Goal: Task Accomplishment & Management: Manage account settings

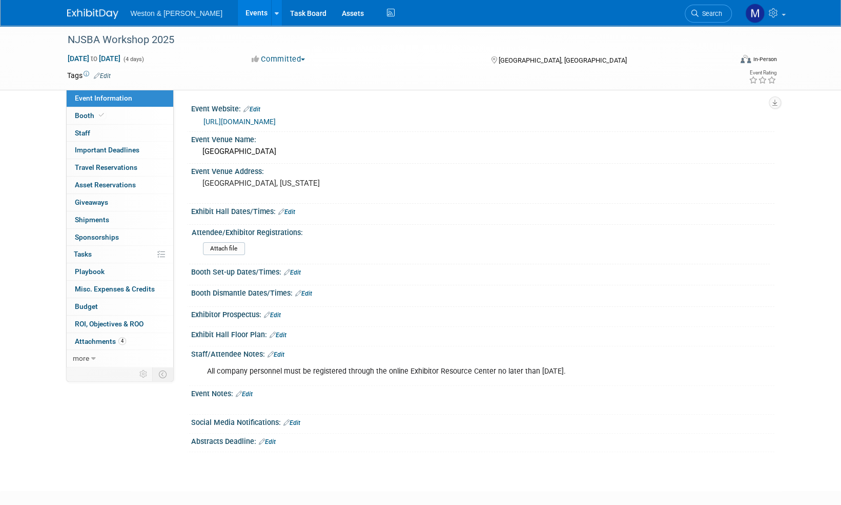
click at [276, 119] on link "https://workshop.njsba.org/about-workshop/" at bounding box center [240, 121] width 72 height 8
click at [86, 117] on span "Booth" at bounding box center [90, 115] width 31 height 8
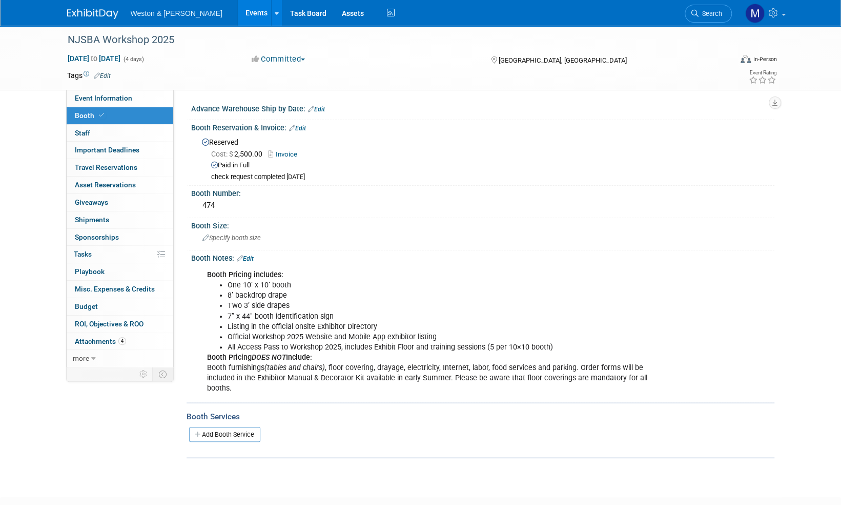
click at [90, 117] on span "Booth" at bounding box center [90, 115] width 31 height 8
click at [85, 132] on span "Staff 0" at bounding box center [82, 133] width 15 height 8
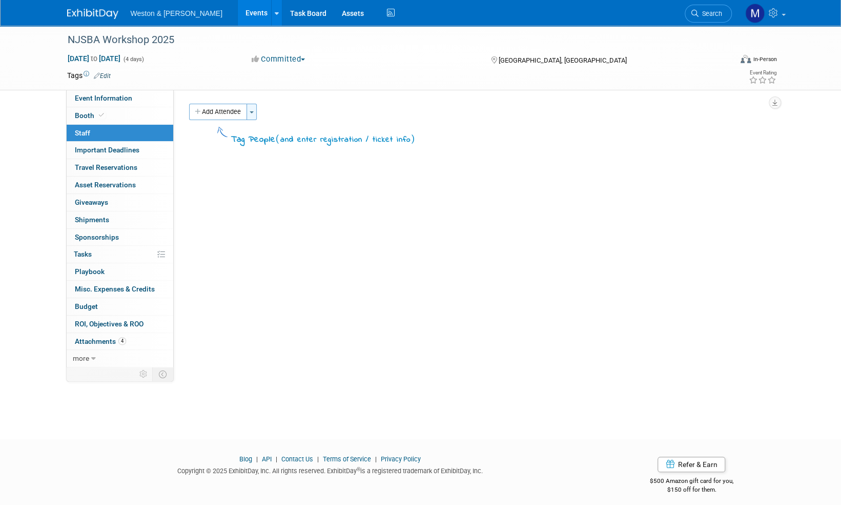
click at [255, 113] on button "Toggle Dropdown" at bounding box center [252, 112] width 10 height 16
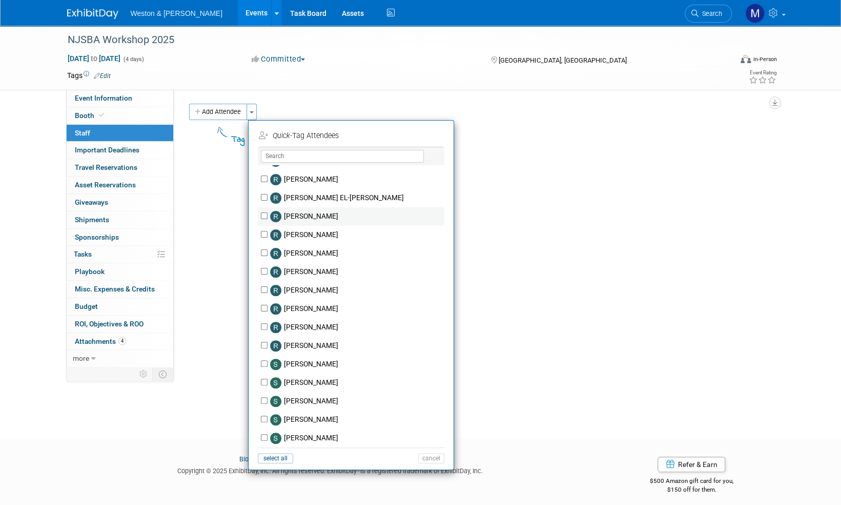
scroll to position [1517, 0]
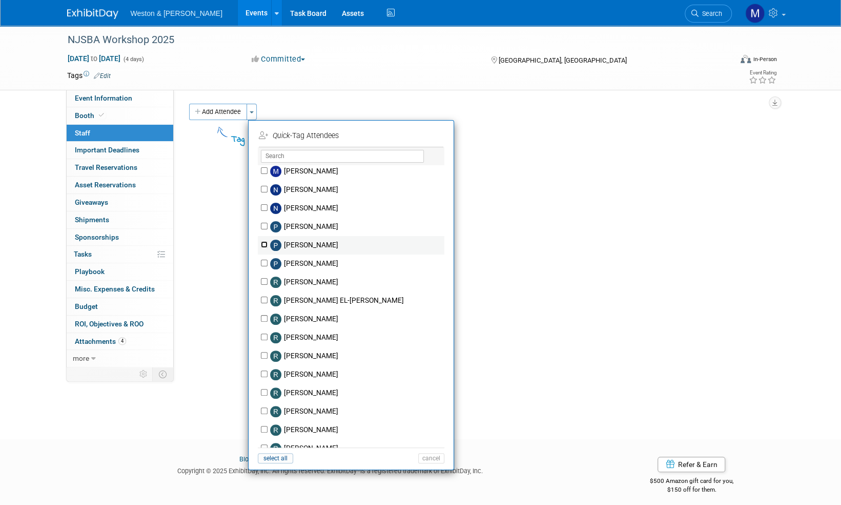
click at [264, 245] on input "[PERSON_NAME]" at bounding box center [264, 244] width 7 height 7
checkbox input "true"
click at [429, 134] on button "Apply" at bounding box center [427, 135] width 31 height 15
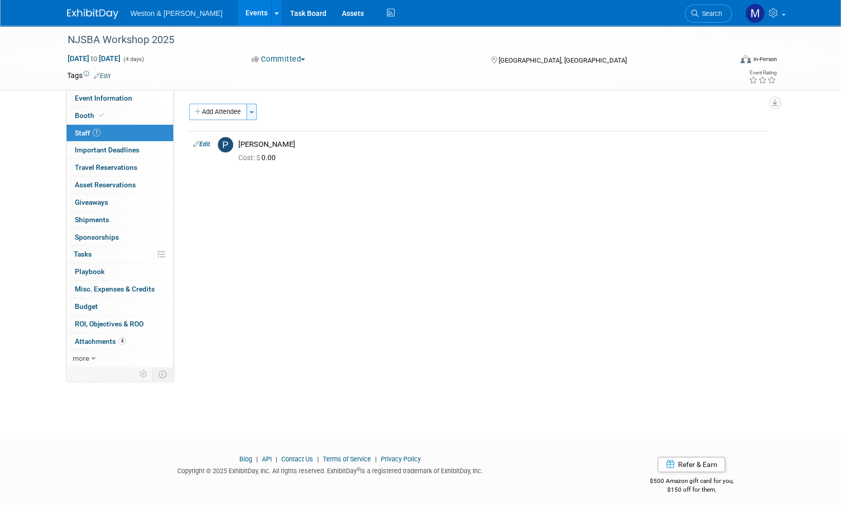
click at [251, 110] on button "Toggle Dropdown" at bounding box center [252, 112] width 10 height 16
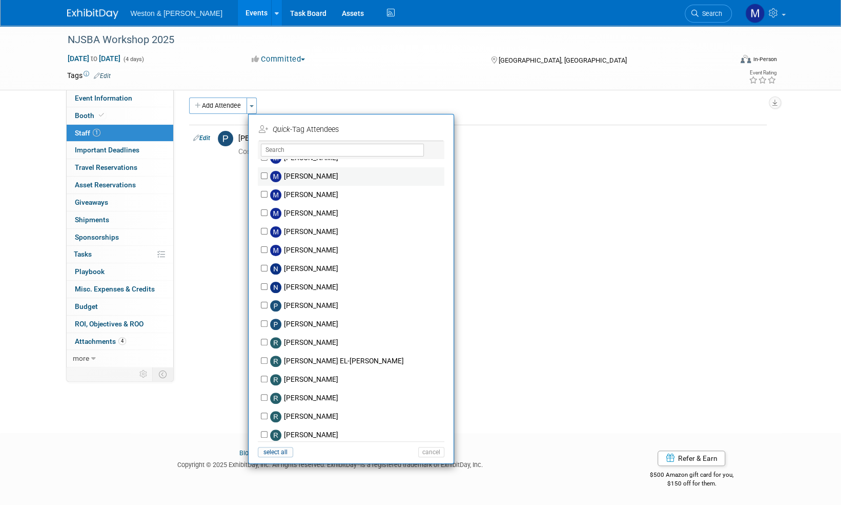
scroll to position [1345, 0]
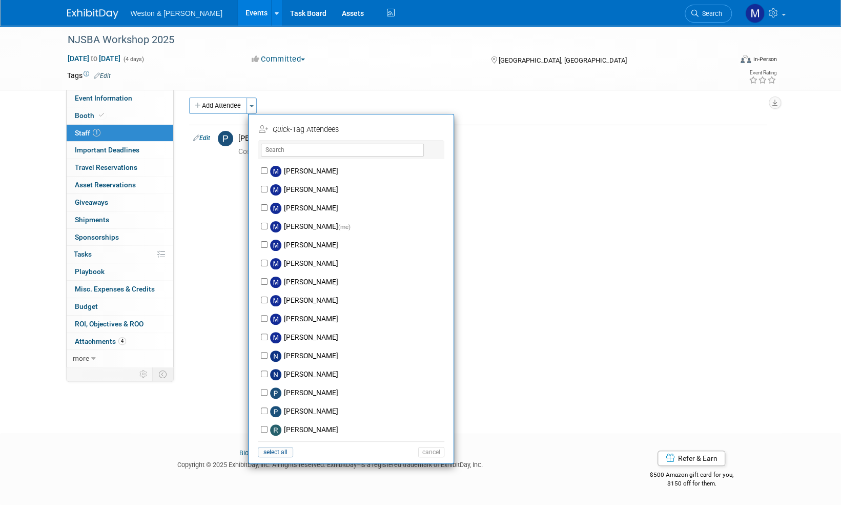
click at [610, 211] on div "Event Website: Edit https://workshop.njsba.org/about-workshop/ Event Venue Name…" at bounding box center [474, 221] width 601 height 275
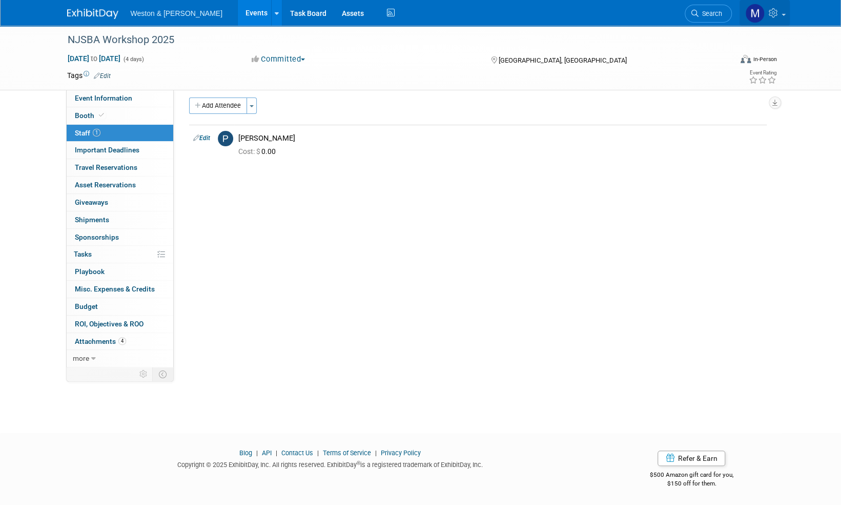
click at [785, 16] on link at bounding box center [765, 13] width 50 height 26
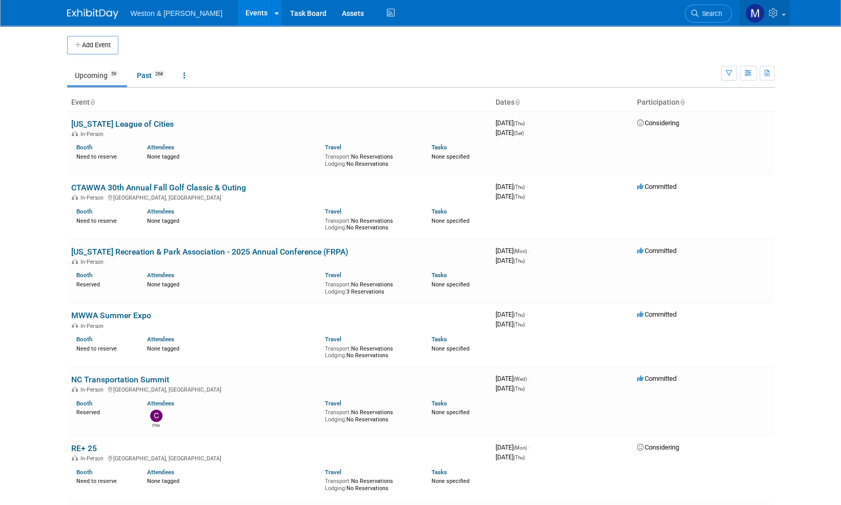
click at [784, 15] on span at bounding box center [784, 15] width 4 height 2
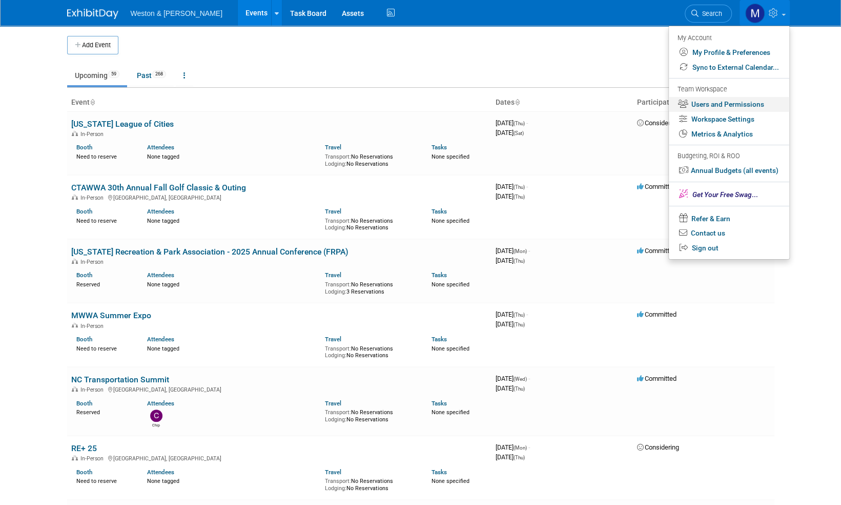
click at [718, 109] on link "Users and Permissions" at bounding box center [729, 104] width 121 height 15
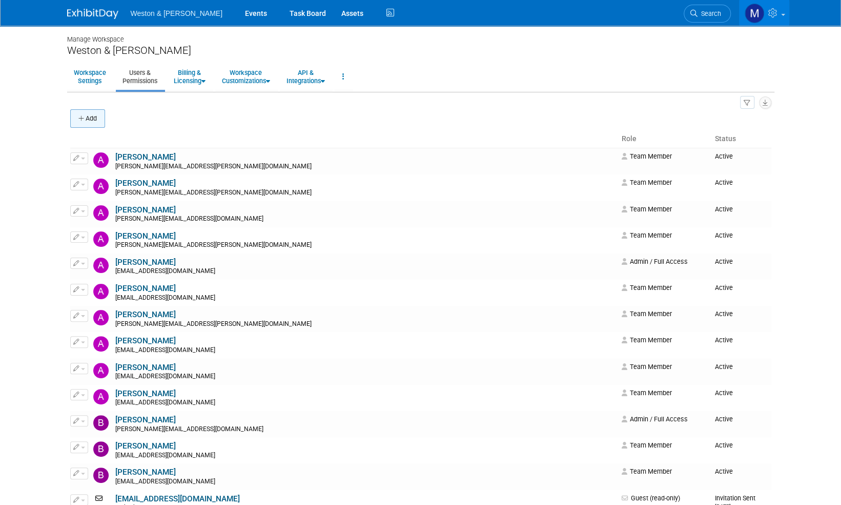
click at [93, 119] on button "Add" at bounding box center [87, 118] width 35 height 18
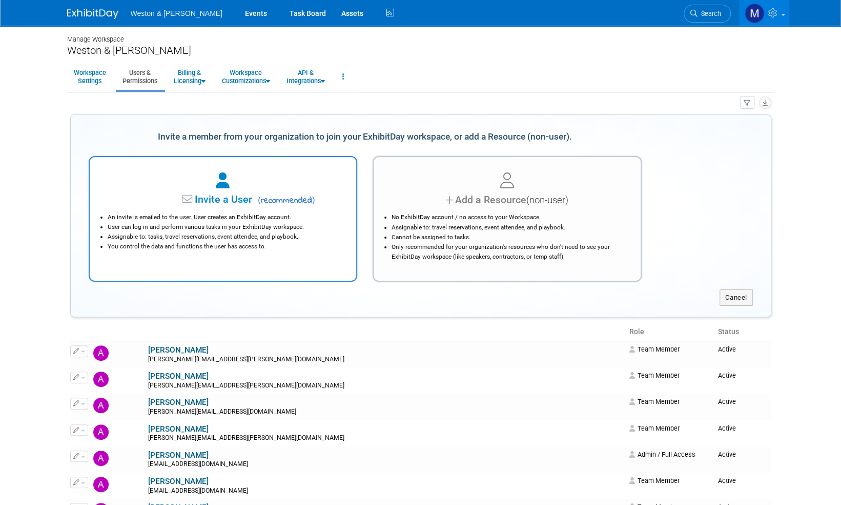
click at [220, 197] on span "Invite a User" at bounding box center [192, 199] width 122 height 12
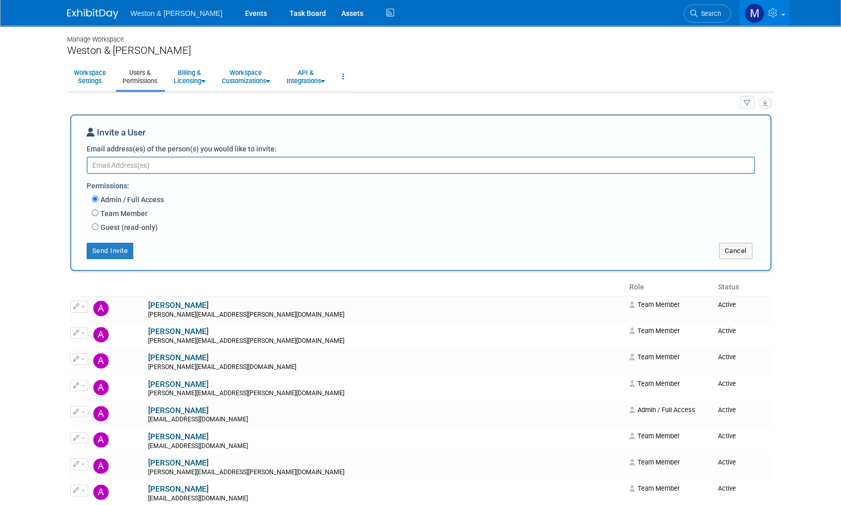
paste textarea "Sheehan.Timothy@wseinc.com"
type textarea "Sheehan.Timothy@wseinc.com"
click at [95, 209] on input "Team Member" at bounding box center [95, 212] width 7 height 7
radio input "true"
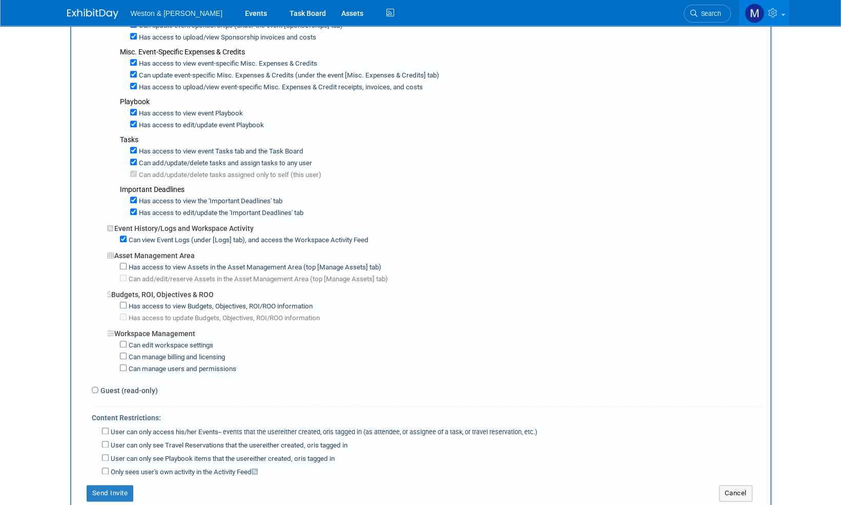
scroll to position [564, 0]
click at [127, 262] on label "Has access to view Assets in the Asset Management Area (top [Manage Assets] tab)" at bounding box center [254, 267] width 255 height 10
click at [127, 262] on input "Has access to view Assets in the Asset Management Area (top [Manage Assets] tab)" at bounding box center [123, 265] width 7 height 7
checkbox input "true"
click at [113, 484] on button "Send Invite" at bounding box center [110, 492] width 47 height 16
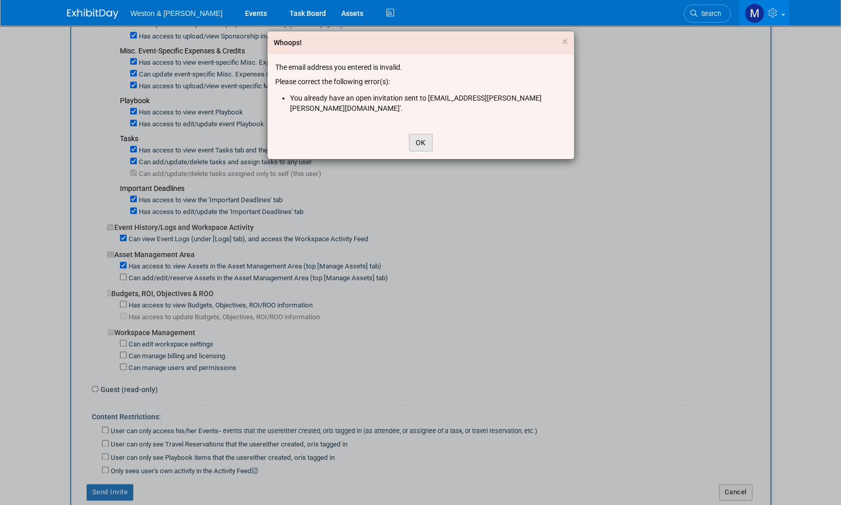
click at [421, 134] on button "OK" at bounding box center [421, 142] width 24 height 17
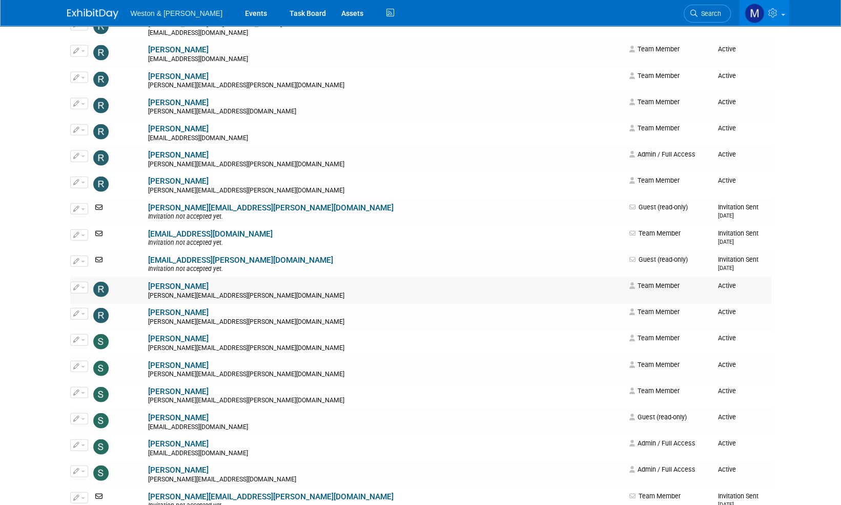
scroll to position [4051, 0]
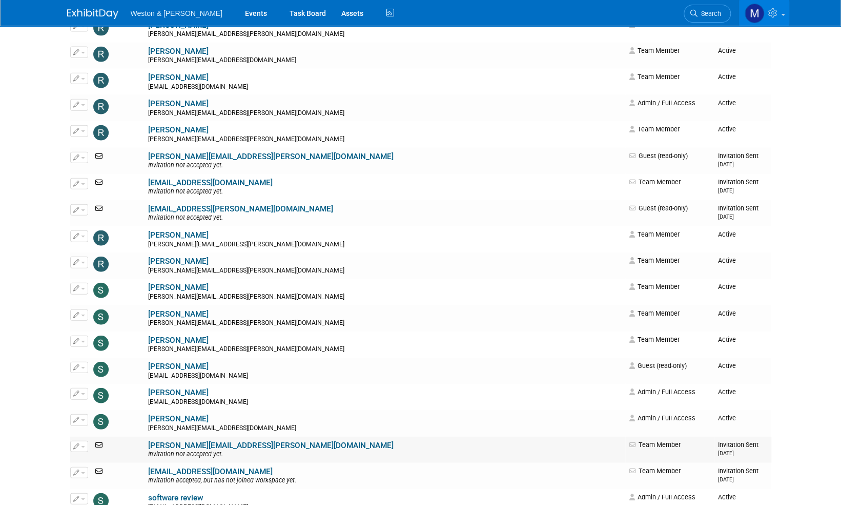
click at [83, 446] on span "button" at bounding box center [83, 447] width 4 height 2
click at [97, 455] on link "Edit" at bounding box center [111, 462] width 81 height 14
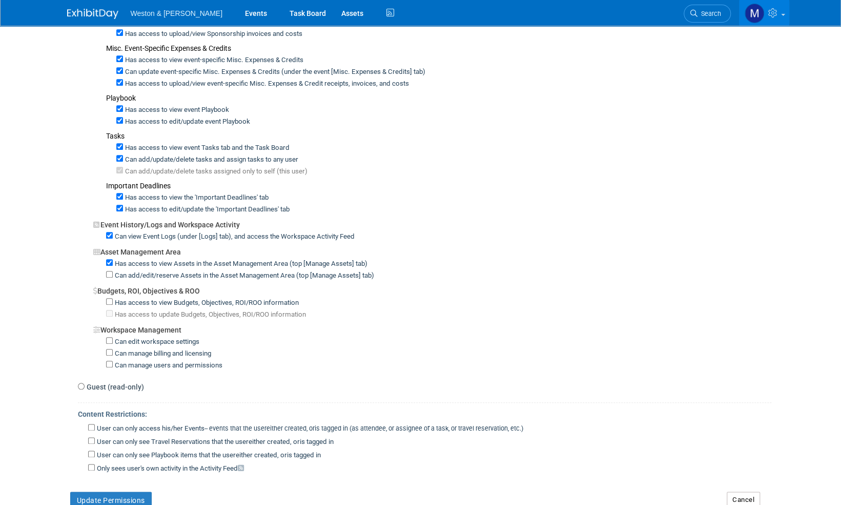
scroll to position [615, 0]
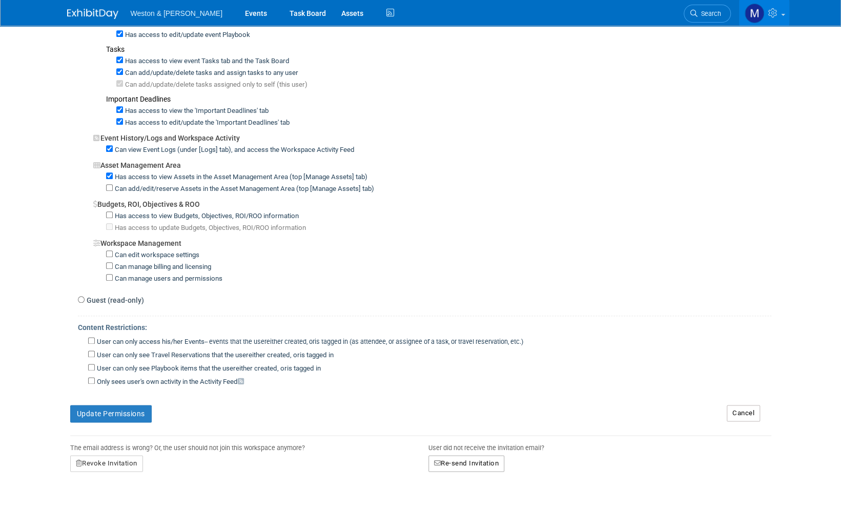
click at [489, 455] on button "Re-send Invitation" at bounding box center [467, 463] width 76 height 16
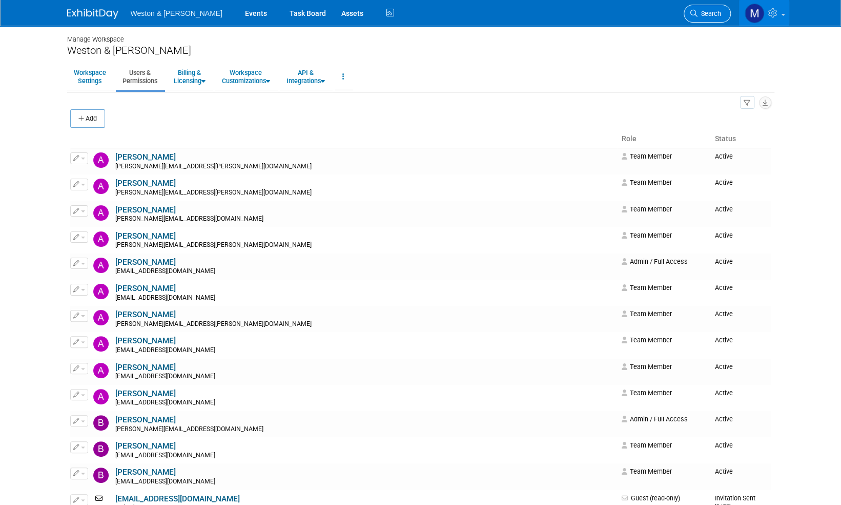
click at [715, 13] on span "Search" at bounding box center [710, 14] width 24 height 8
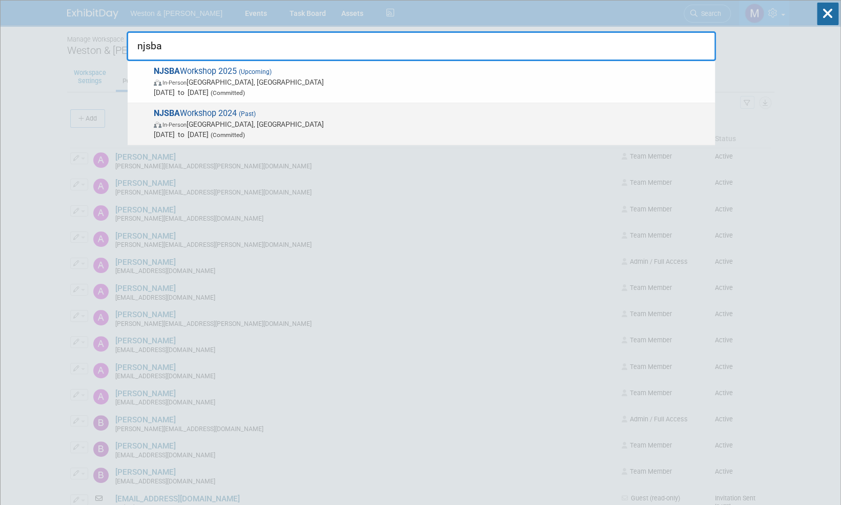
type input "njsba"
click at [202, 113] on span "NJSBA Workshop 2024 (Past) In-Person Atlantic City, NJ Oct 21, 2024 to Oct 24, …" at bounding box center [430, 123] width 559 height 31
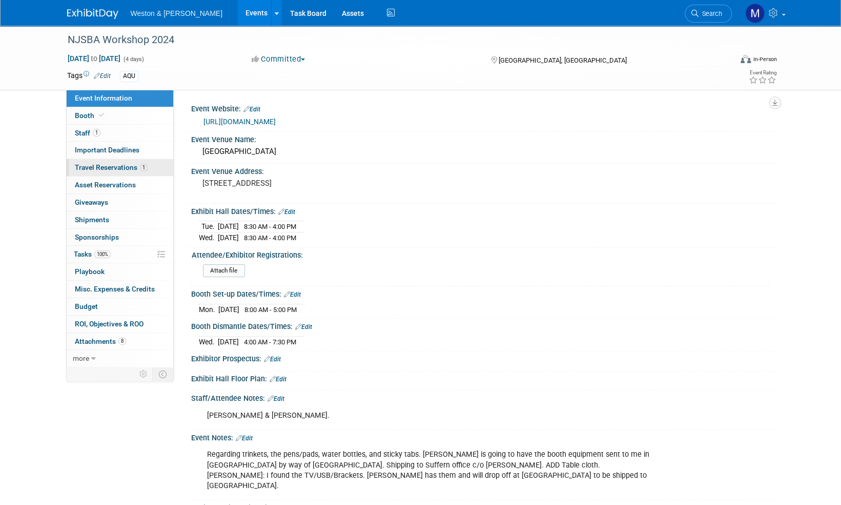
click at [96, 167] on span "Travel Reservations 1" at bounding box center [111, 167] width 73 height 8
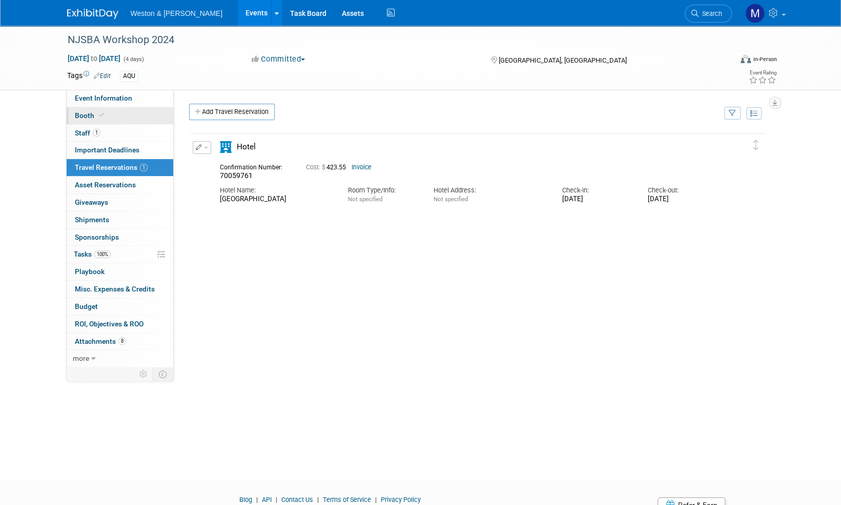
click at [83, 111] on link "Booth" at bounding box center [120, 115] width 107 height 17
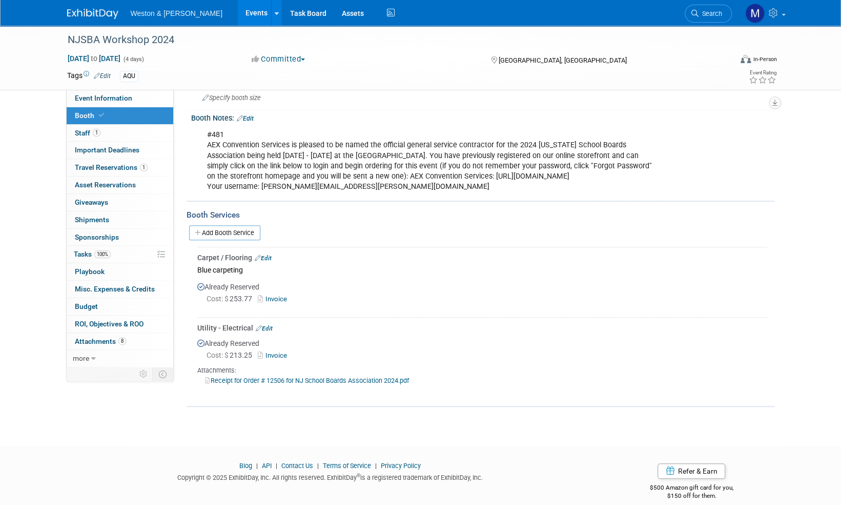
scroll to position [139, 0]
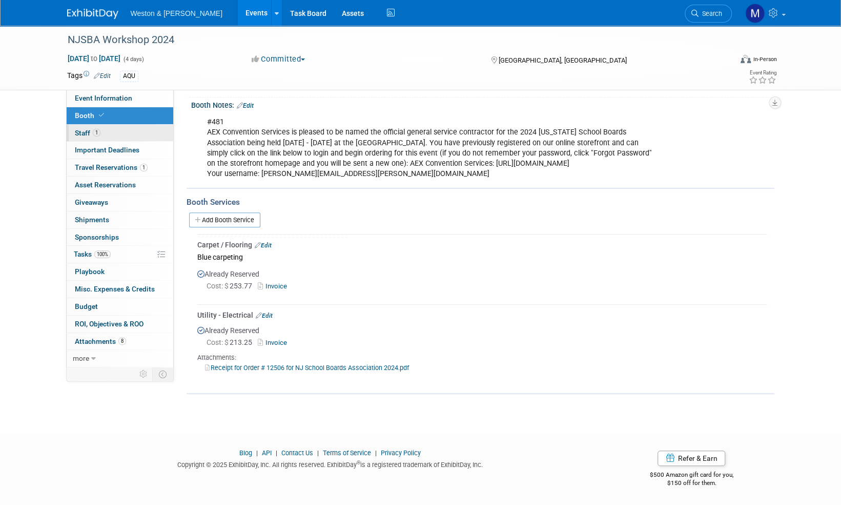
click at [82, 134] on span "Staff 1" at bounding box center [88, 133] width 26 height 8
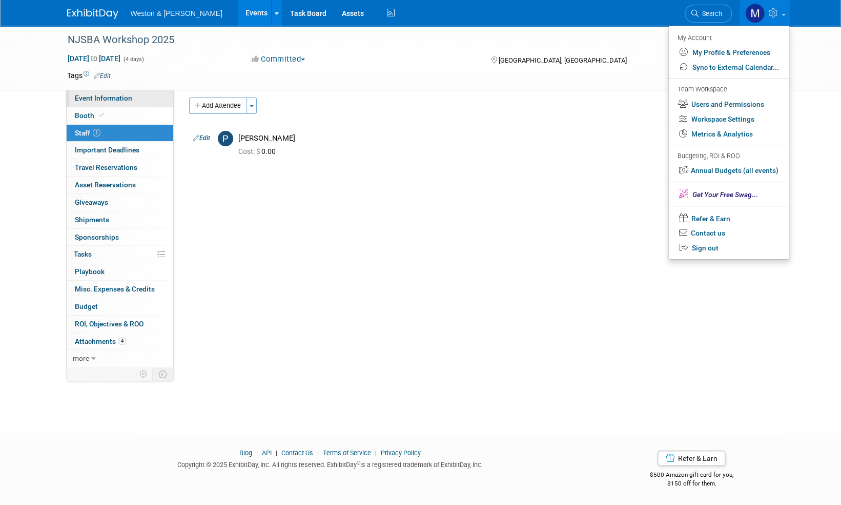
click at [99, 104] on link "Event Information" at bounding box center [120, 98] width 107 height 17
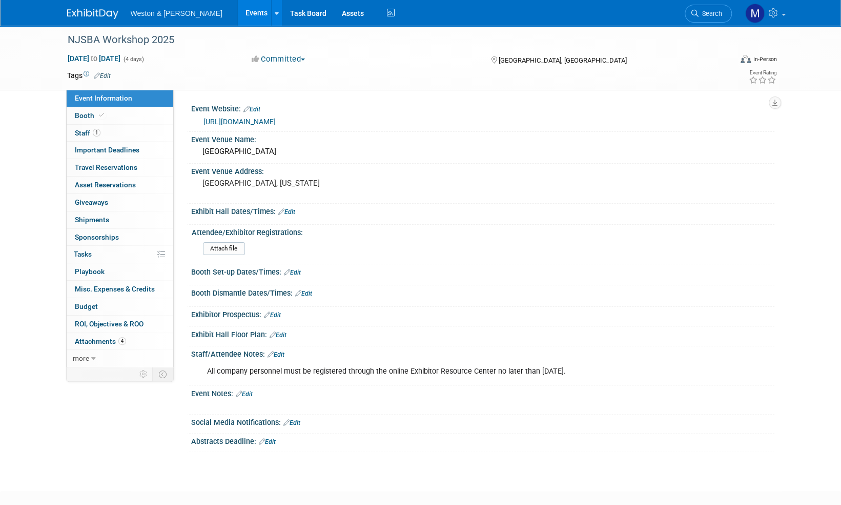
click at [276, 120] on link "[URL][DOMAIN_NAME]" at bounding box center [240, 121] width 72 height 8
click at [784, 14] on span at bounding box center [784, 15] width 4 height 2
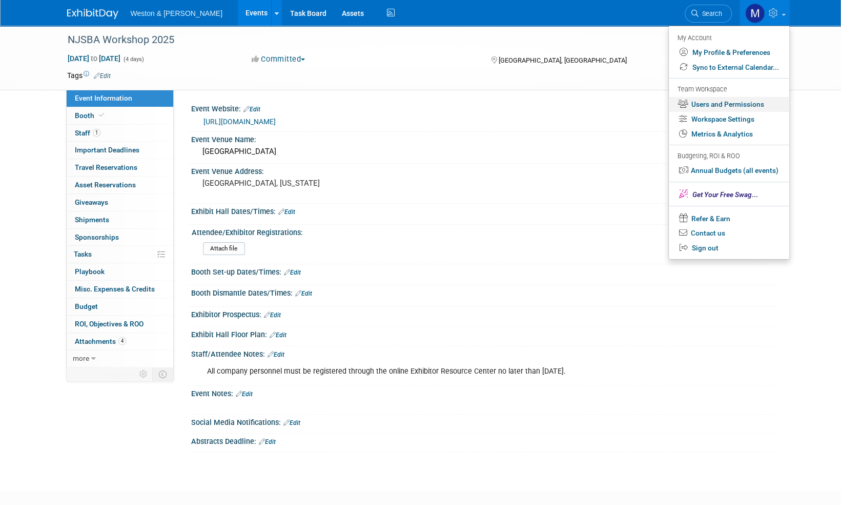
click at [744, 107] on link "Users and Permissions" at bounding box center [729, 104] width 121 height 15
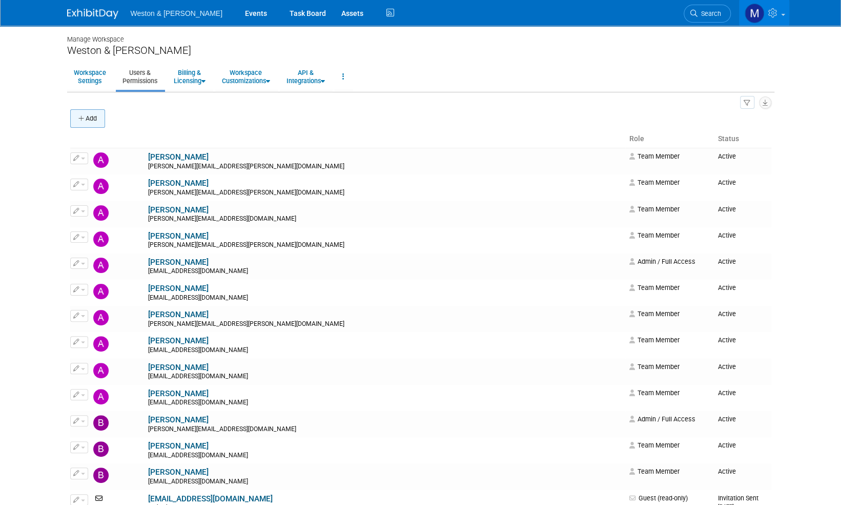
click at [92, 119] on button "Add" at bounding box center [87, 118] width 35 height 18
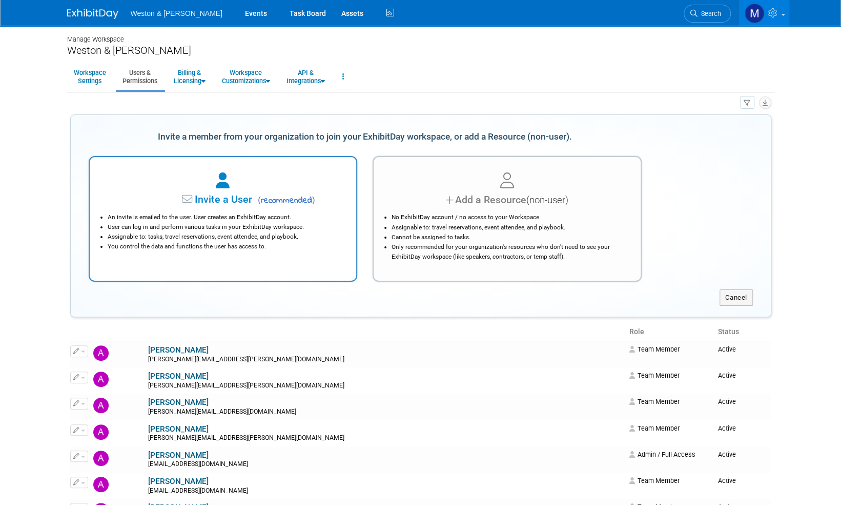
click at [236, 201] on span "Invite a User" at bounding box center [192, 199] width 122 height 12
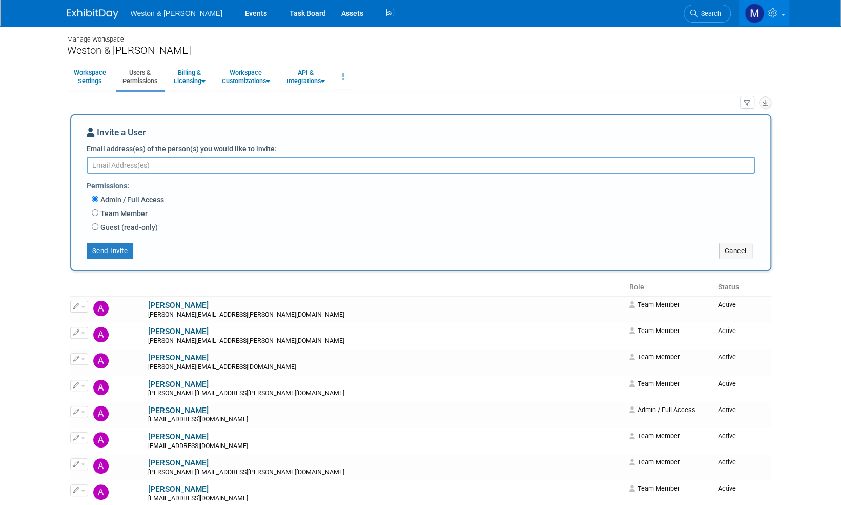
paste textarea "[EMAIL_ADDRESS][PERSON_NAME][DOMAIN_NAME]"
type textarea "[EMAIL_ADDRESS][PERSON_NAME][DOMAIN_NAME]"
click at [95, 213] on input "Team Member" at bounding box center [95, 212] width 7 height 7
radio input "true"
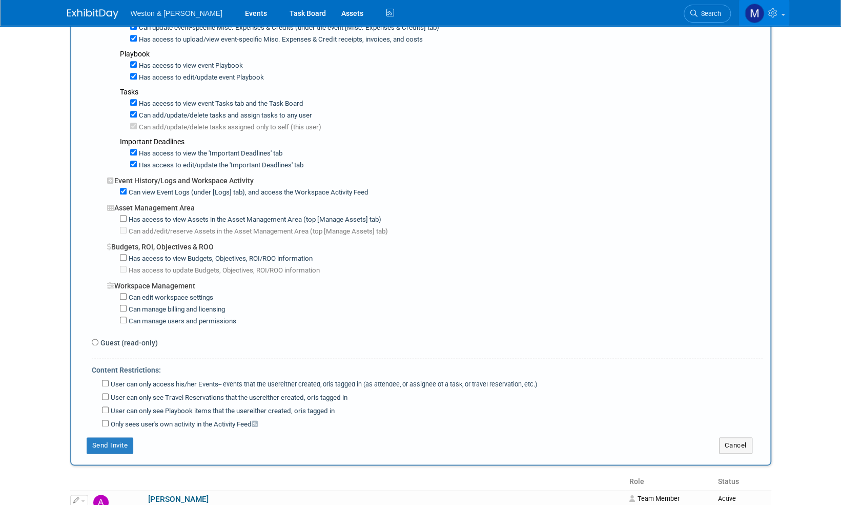
scroll to position [615, 0]
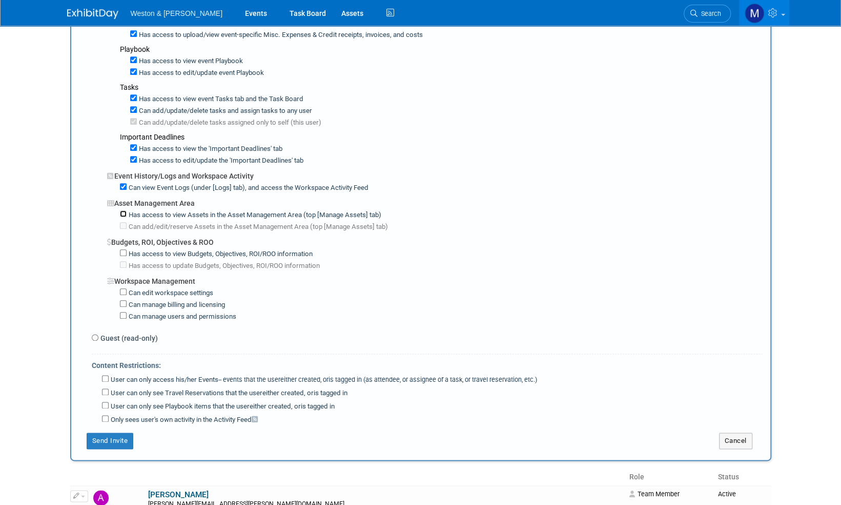
click at [124, 210] on input "Has access to view Assets in the Asset Management Area (top [Manage Assets] tab)" at bounding box center [123, 213] width 7 height 7
checkbox input "true"
click at [113, 432] on button "Send Invite" at bounding box center [110, 440] width 47 height 16
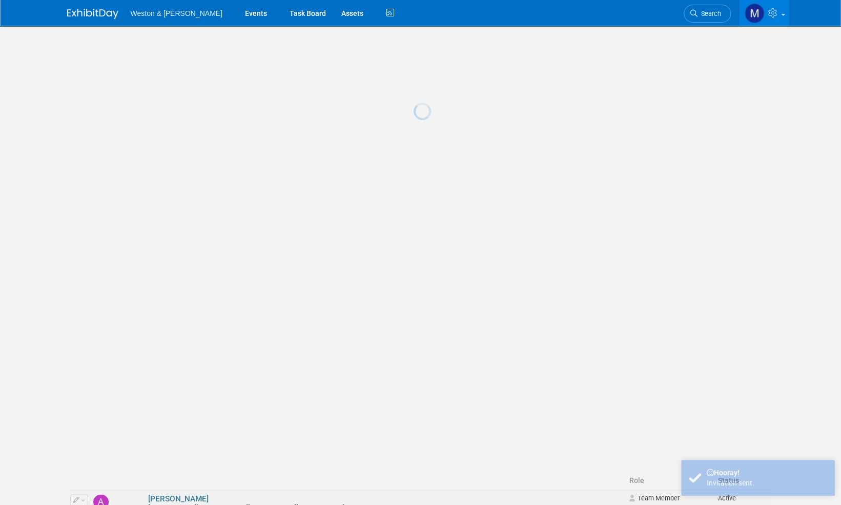
scroll to position [0, 0]
